Goal: Transaction & Acquisition: Purchase product/service

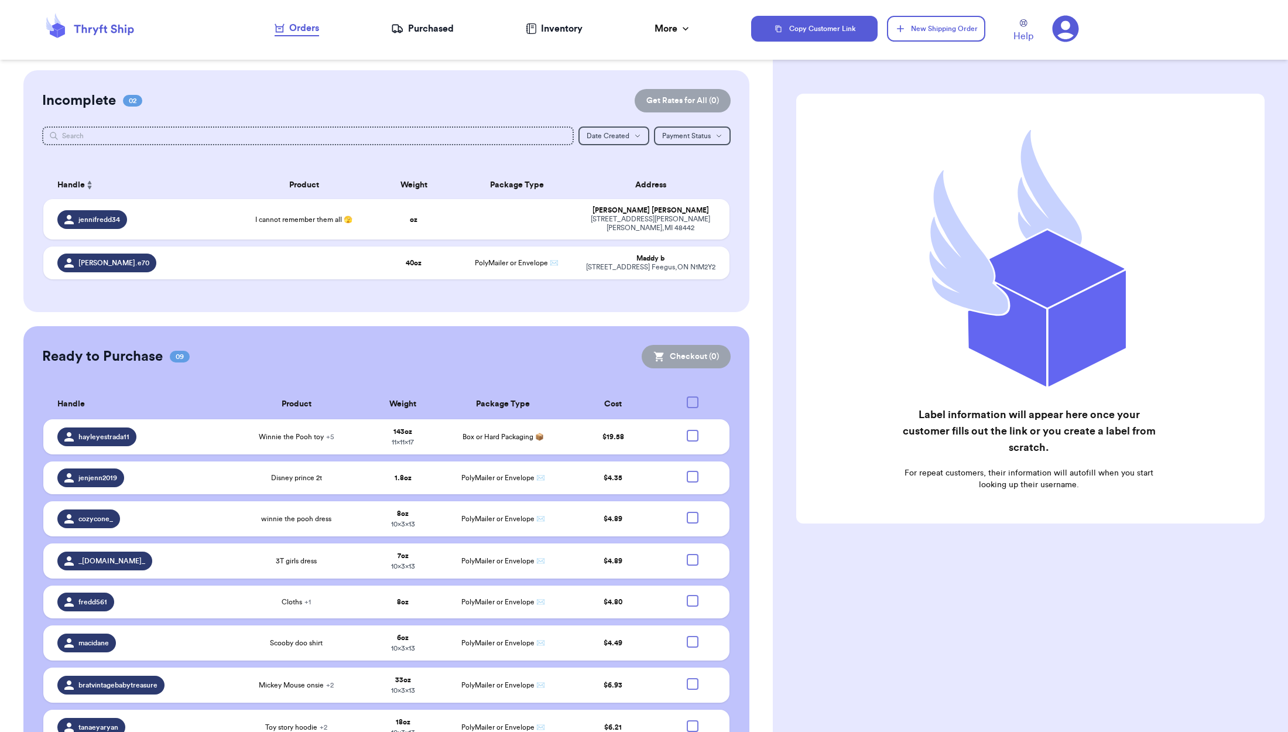
checkbox input "false"
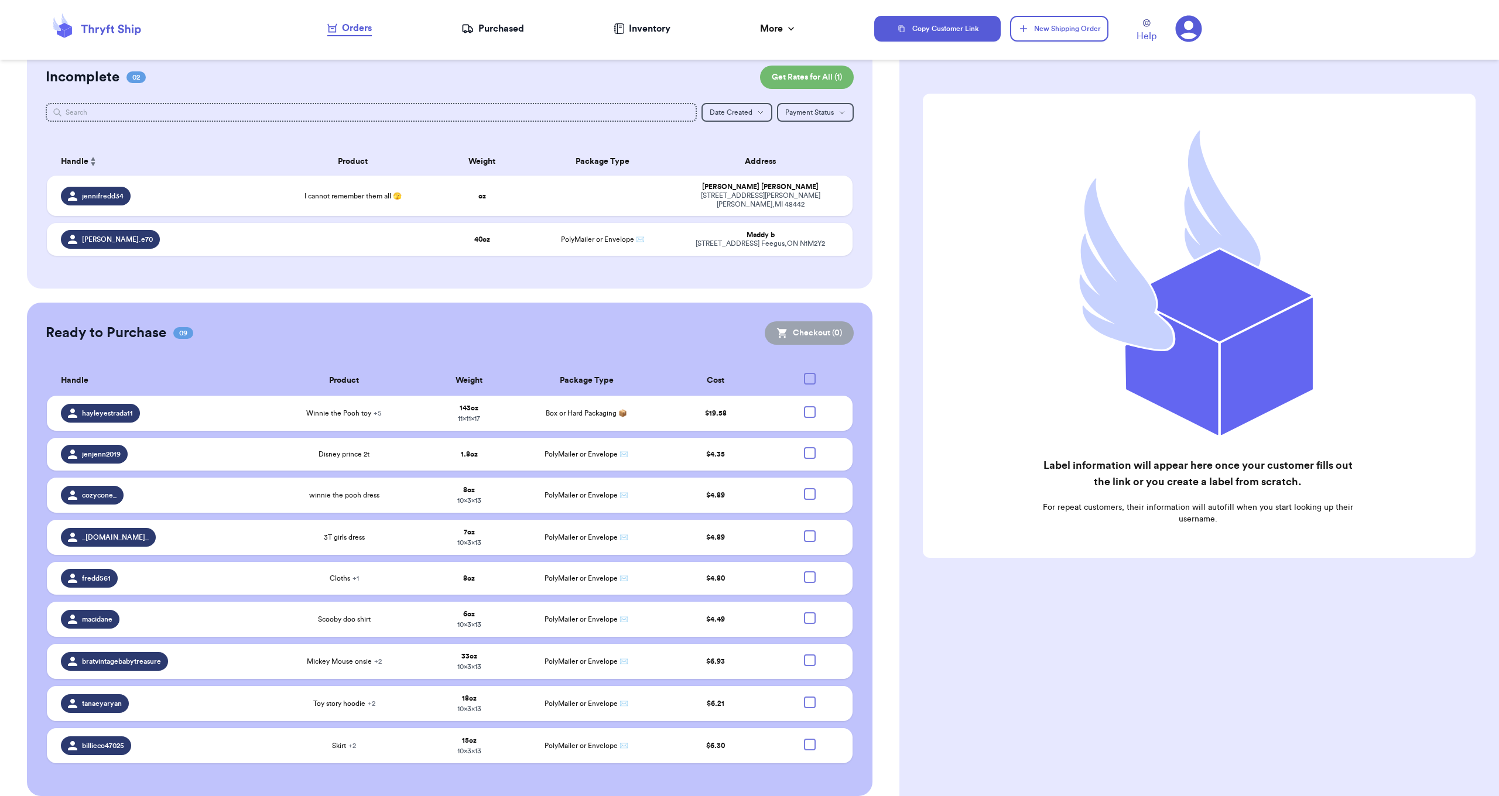
scroll to position [31, 0]
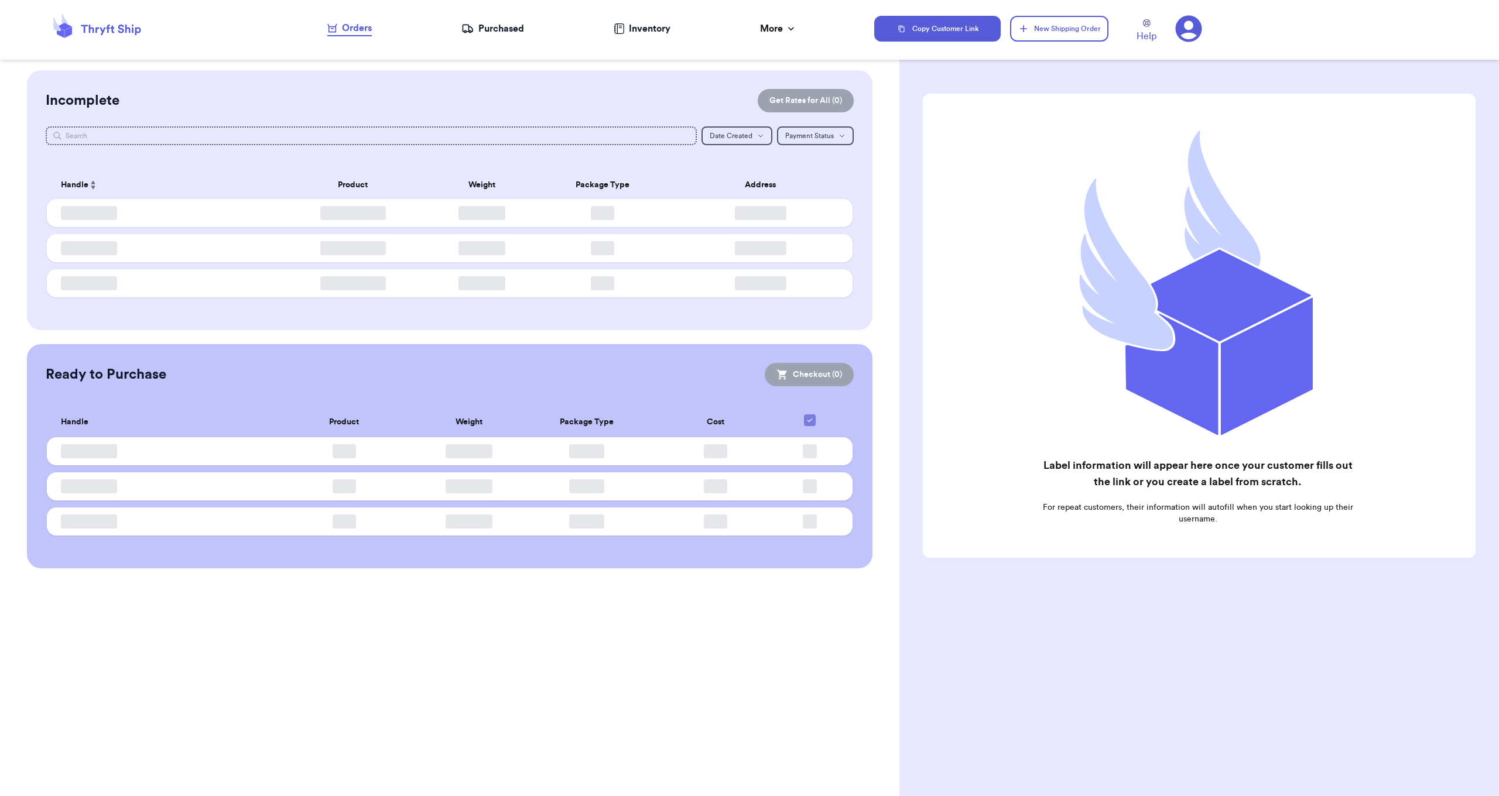
checkbox input "false"
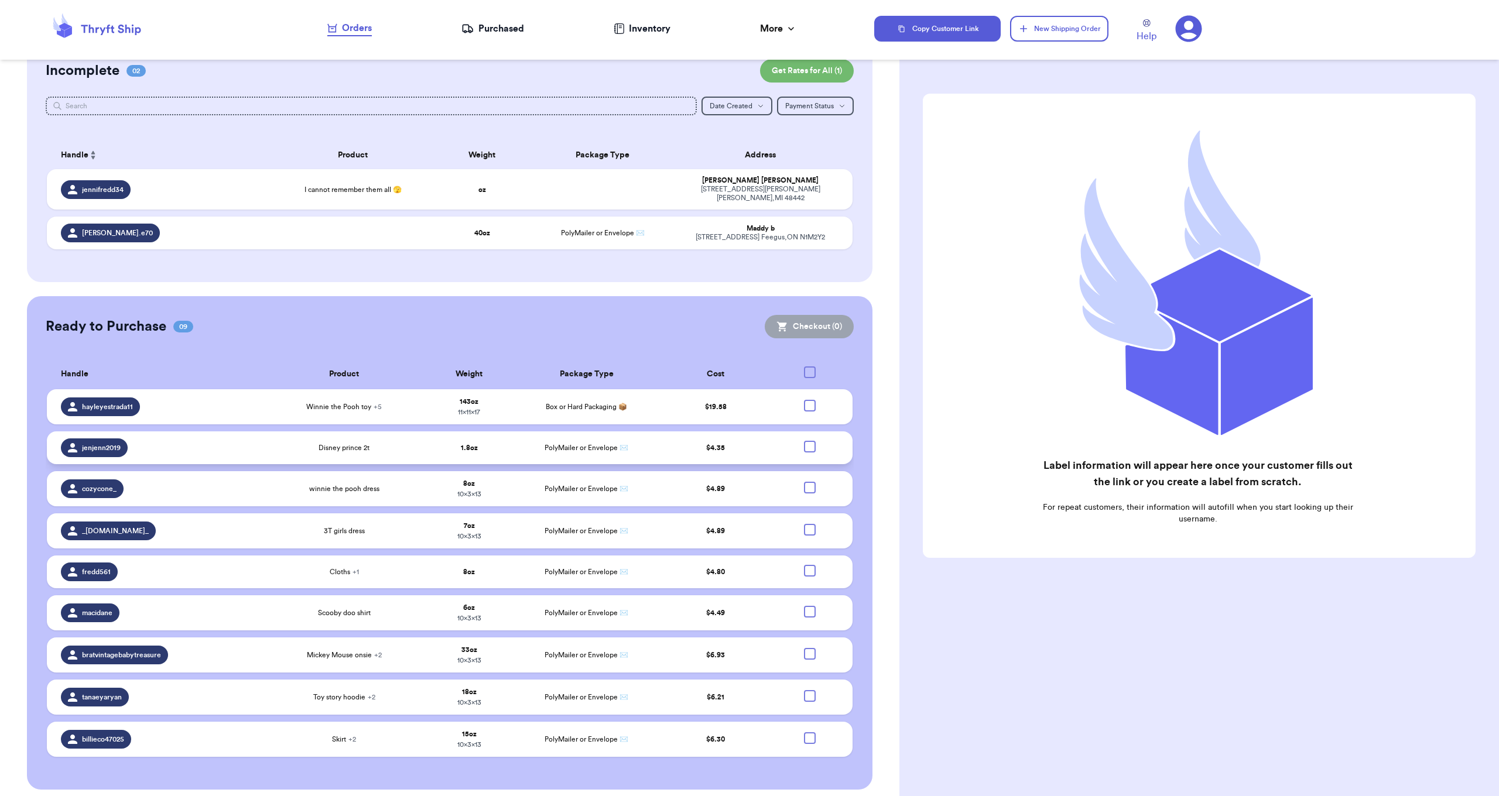
scroll to position [29, 0]
click at [810, 449] on div at bounding box center [810, 447] width 12 height 12
click at [810, 441] on input "checkbox" at bounding box center [809, 441] width 1 height 1
checkbox input "true"
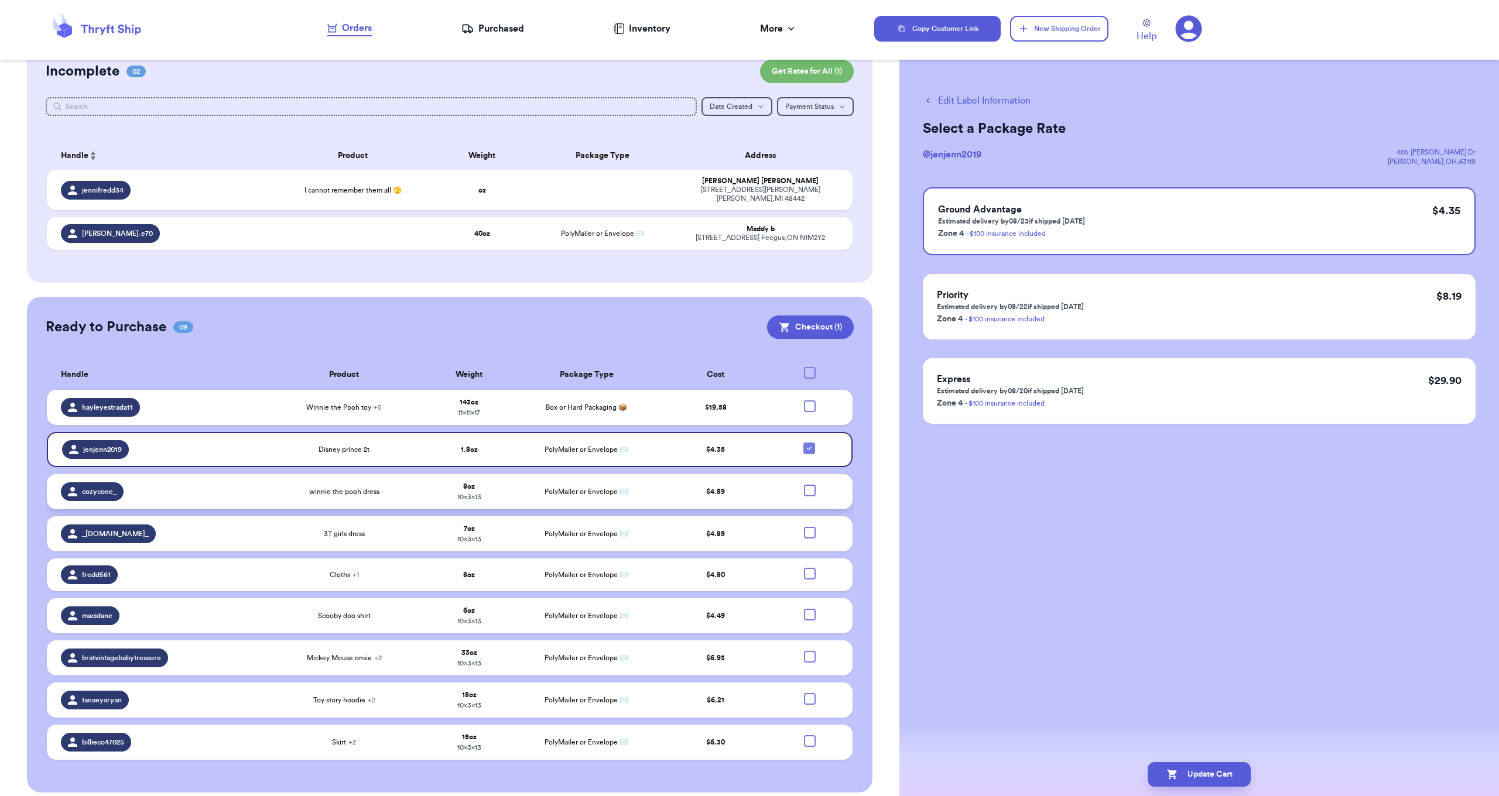
click at [809, 489] on div at bounding box center [810, 491] width 12 height 12
click at [809, 485] on input "checkbox" at bounding box center [809, 484] width 1 height 1
checkbox input "true"
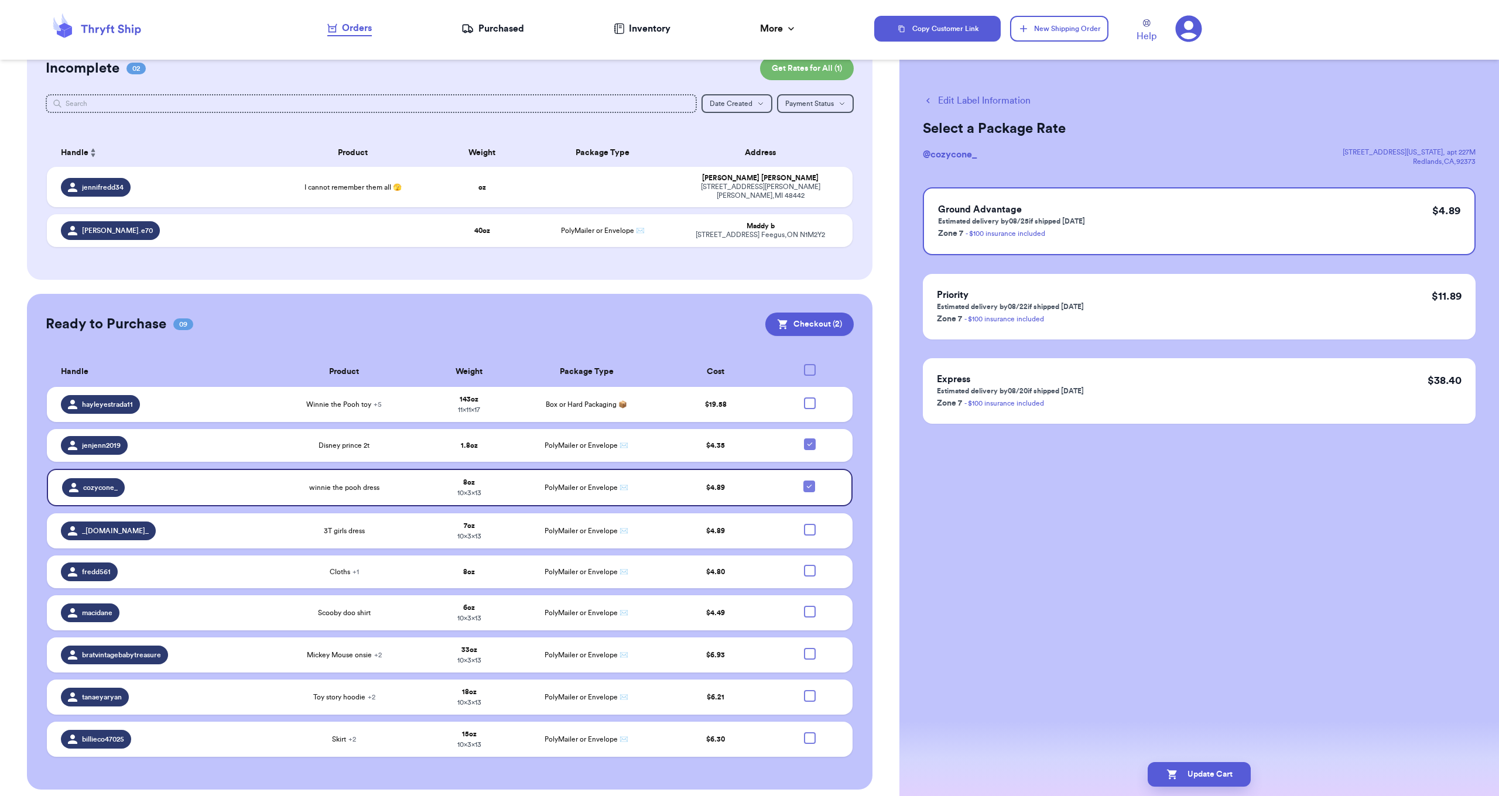
scroll to position [32, 0]
click at [811, 574] on div at bounding box center [810, 572] width 12 height 12
click at [810, 566] on input "checkbox" at bounding box center [809, 565] width 1 height 1
checkbox input "true"
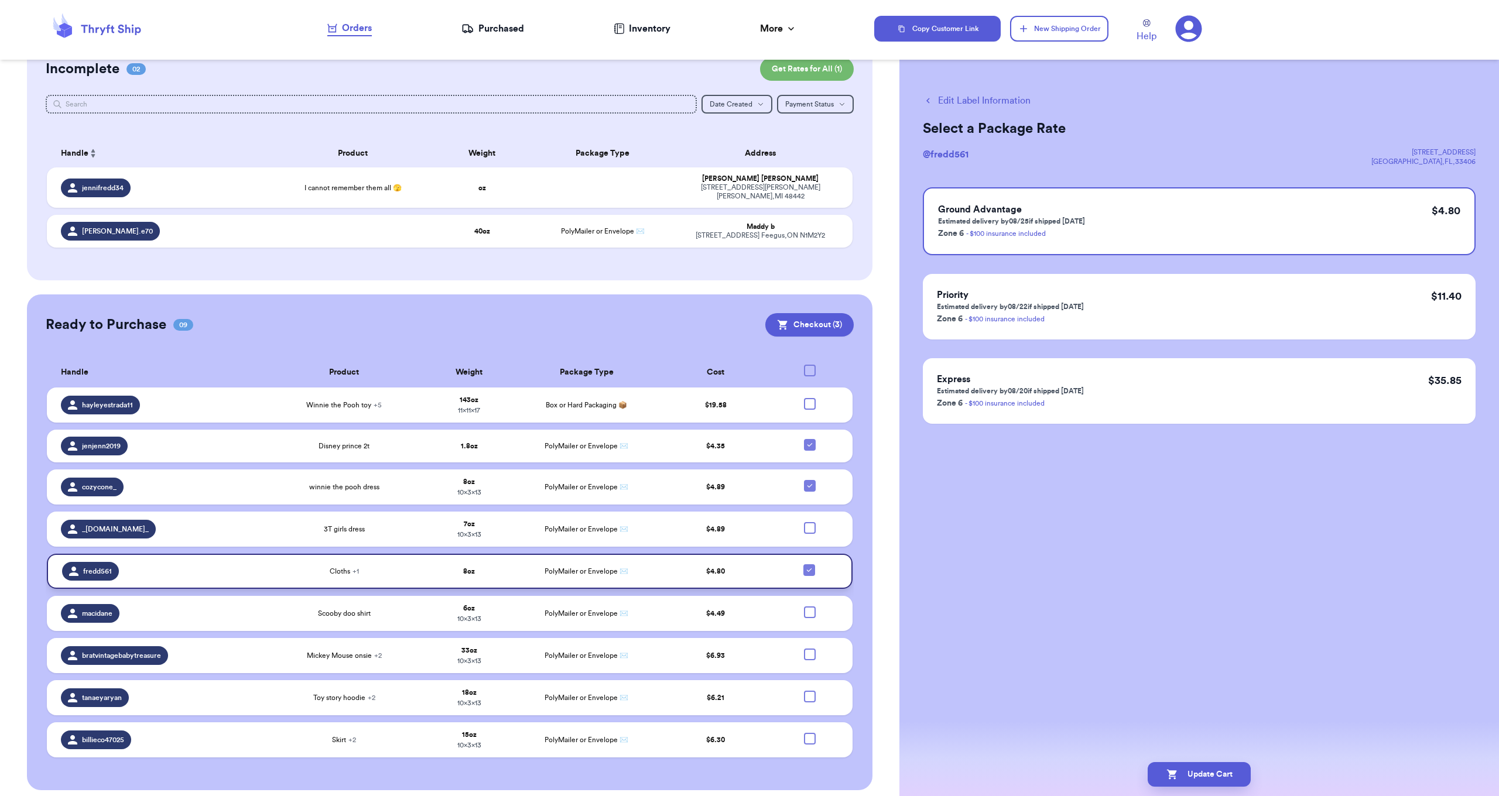
scroll to position [0, 0]
click at [834, 317] on button "Checkout ( 3 )" at bounding box center [809, 324] width 88 height 23
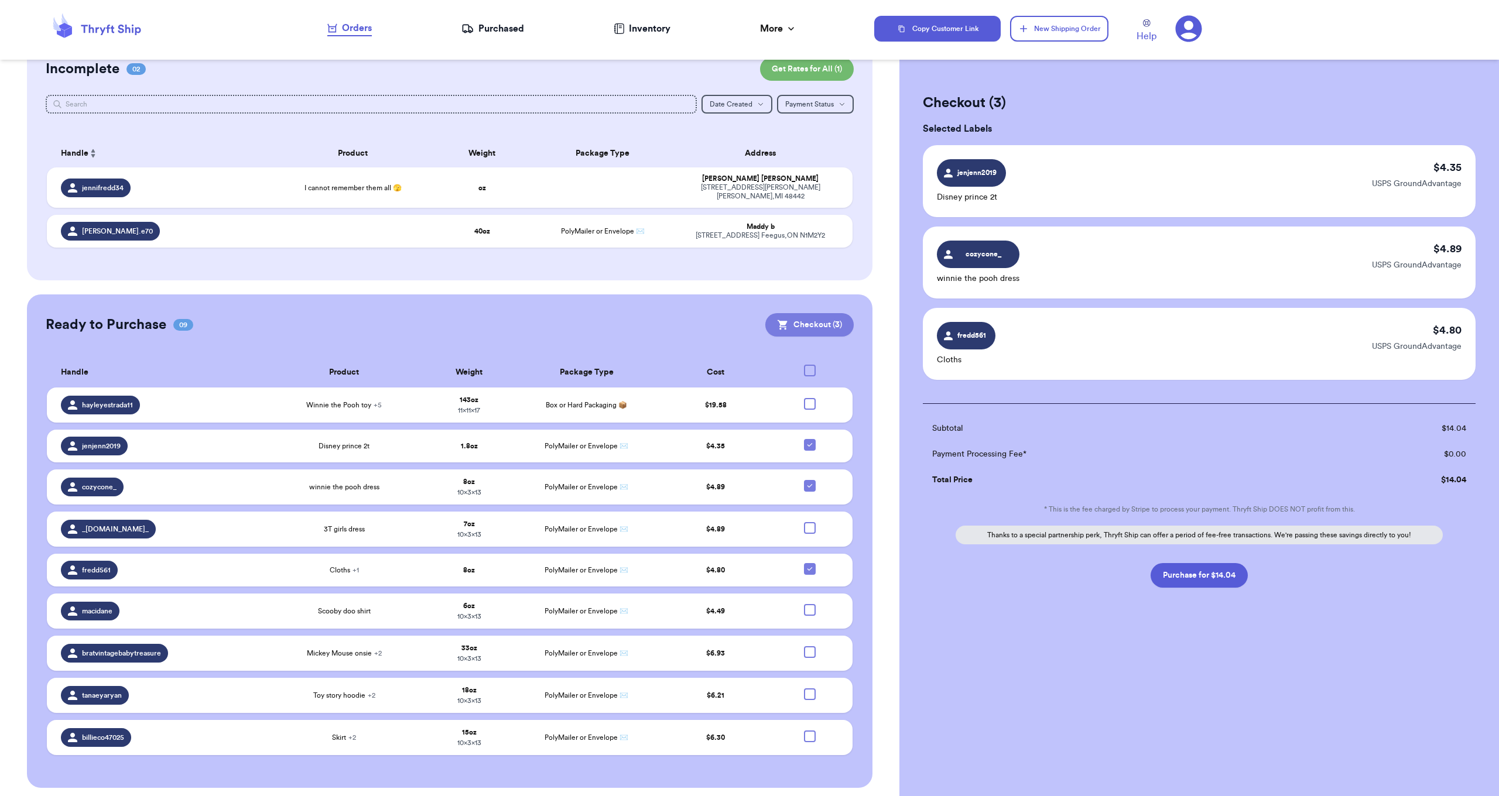
scroll to position [29, 0]
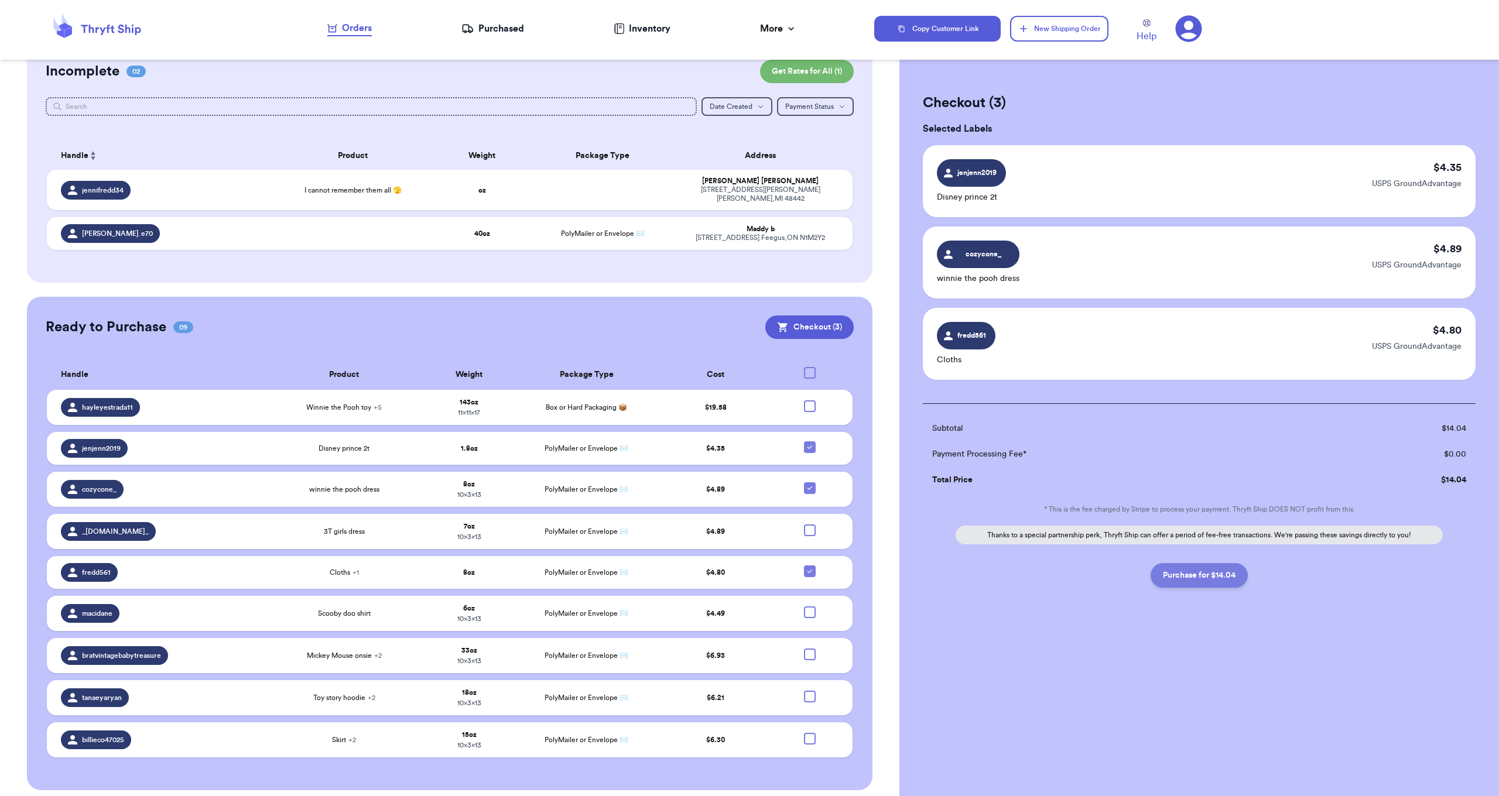
click at [1207, 581] on button "Purchase for $14.04" at bounding box center [1198, 575] width 97 height 25
checkbox input "false"
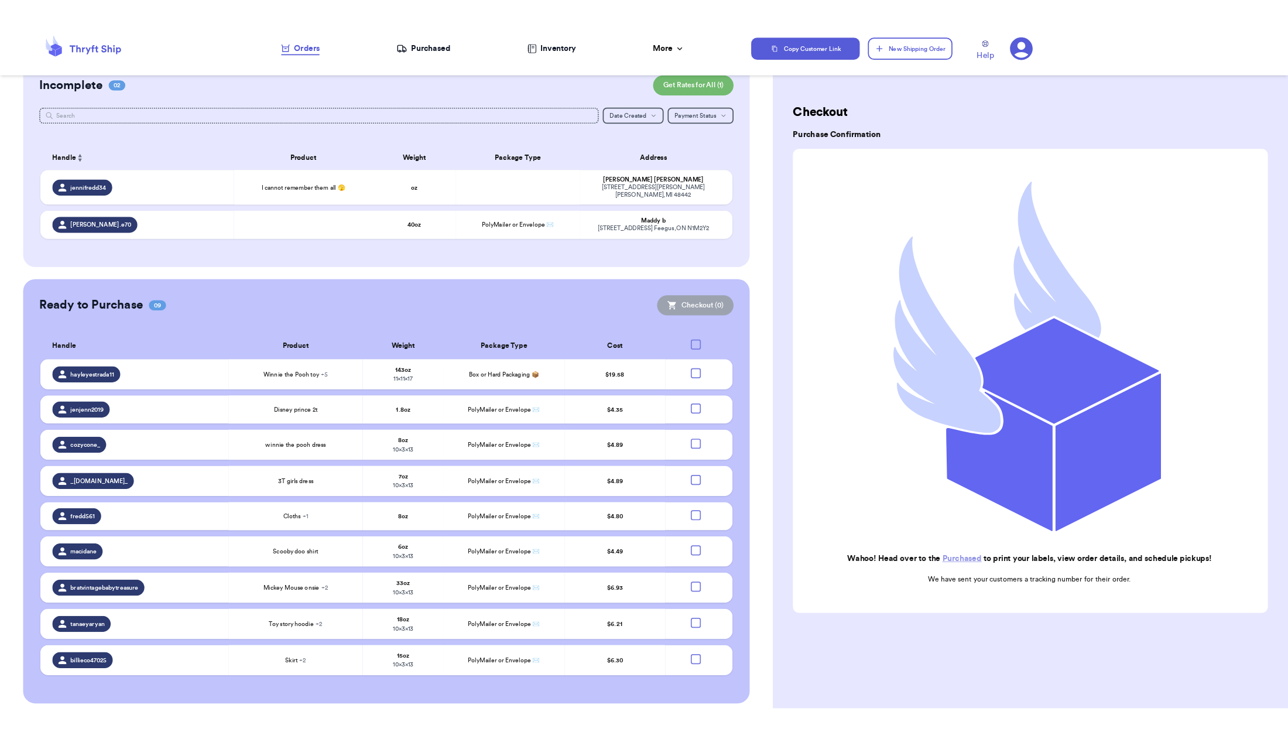
scroll to position [0, 0]
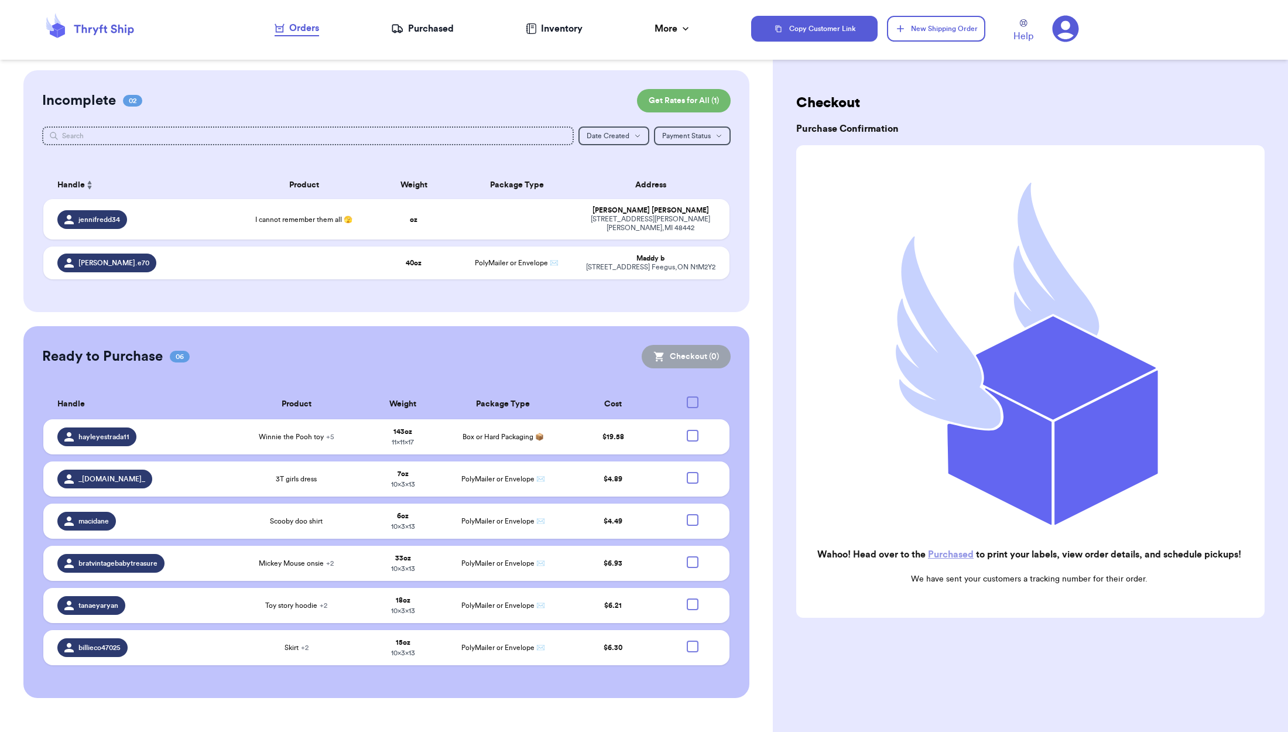
click at [423, 25] on div "Purchased" at bounding box center [422, 29] width 63 height 14
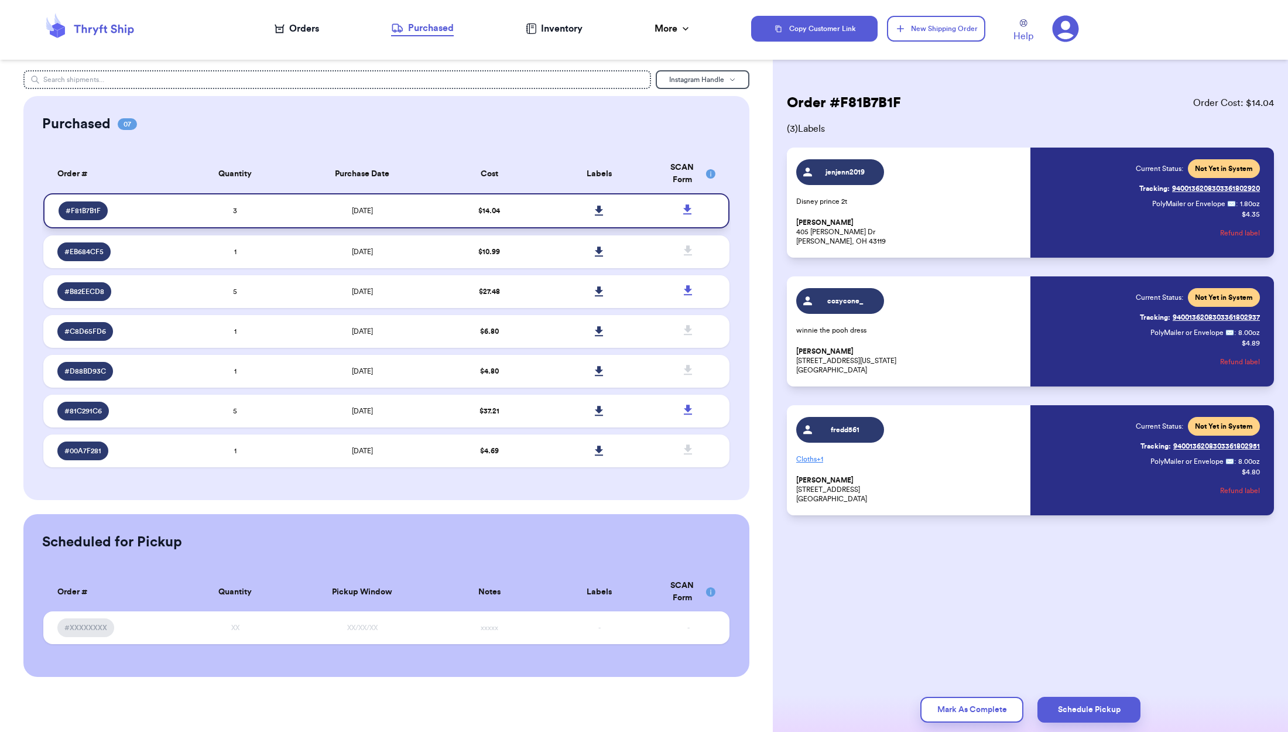
click at [598, 215] on icon at bounding box center [599, 210] width 8 height 10
